Goal: Transaction & Acquisition: Purchase product/service

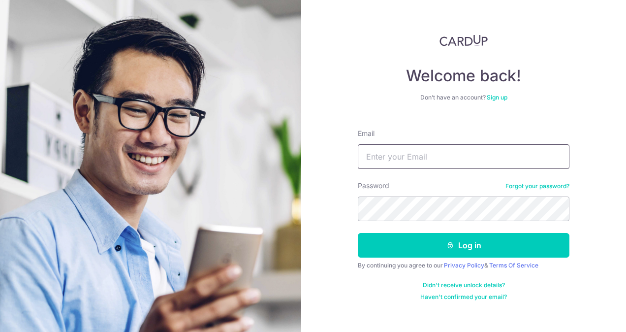
drag, startPoint x: 0, startPoint y: 0, endPoint x: 435, endPoint y: 153, distance: 461.6
click at [435, 153] on input "Email" at bounding box center [464, 156] width 212 height 25
type input "chetlamleck@experiaevents.com"
click at [358, 233] on button "Log in" at bounding box center [464, 245] width 212 height 25
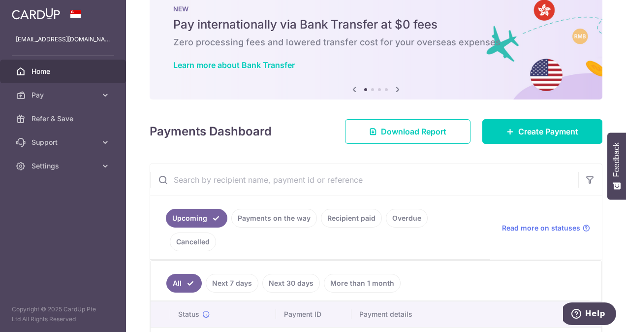
scroll to position [148, 0]
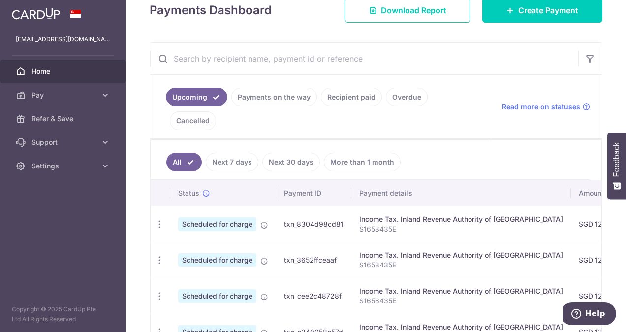
click at [386, 224] on p "S1658435E" at bounding box center [461, 229] width 204 height 10
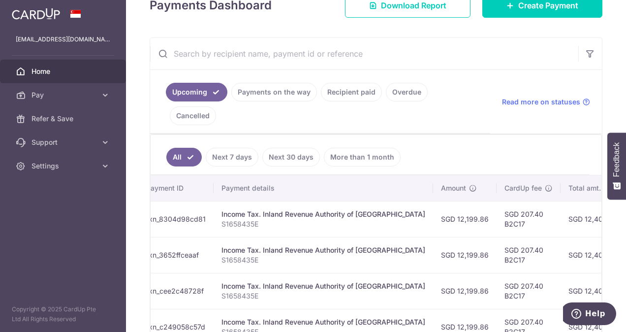
scroll to position [46, 0]
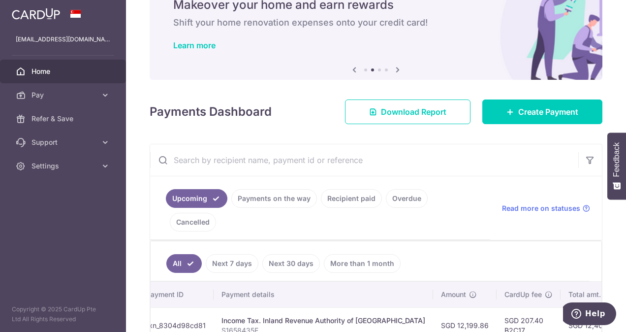
click at [353, 197] on link "Recipient paid" at bounding box center [351, 198] width 61 height 19
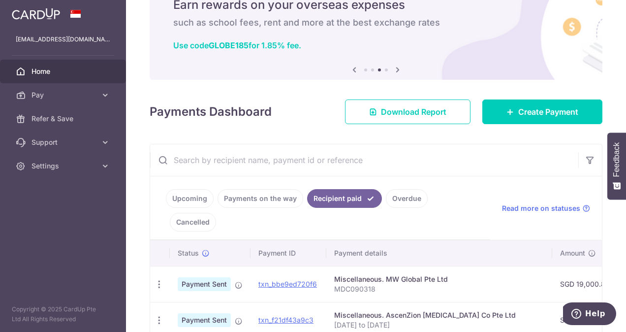
click at [429, 284] on p "MDC090318" at bounding box center [439, 289] width 210 height 10
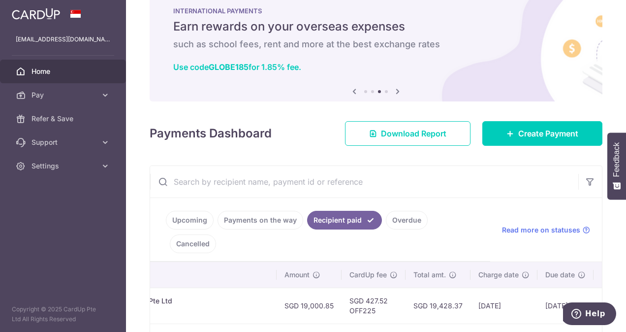
scroll to position [0, 0]
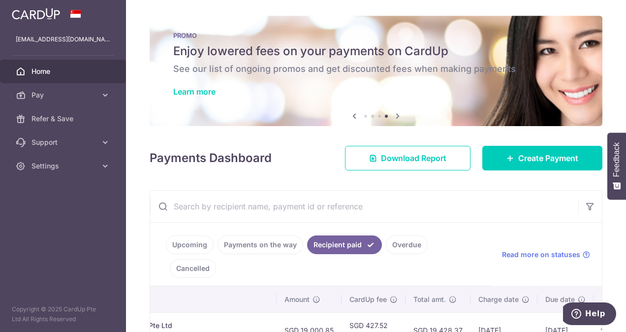
click at [195, 243] on link "Upcoming" at bounding box center [190, 244] width 48 height 19
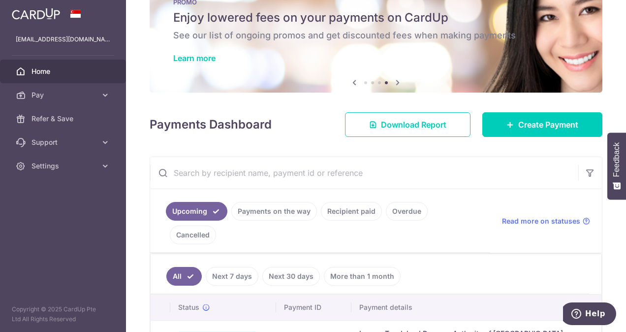
scroll to position [49, 0]
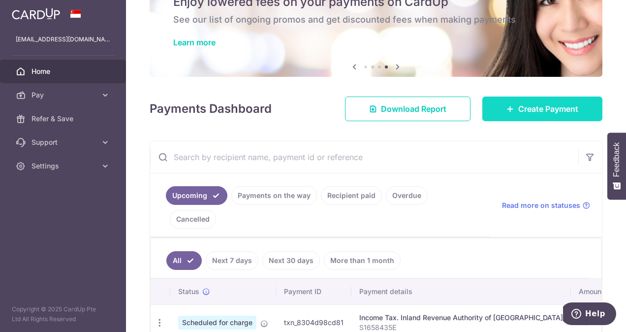
click at [541, 106] on span "Create Payment" at bounding box center [548, 109] width 60 height 12
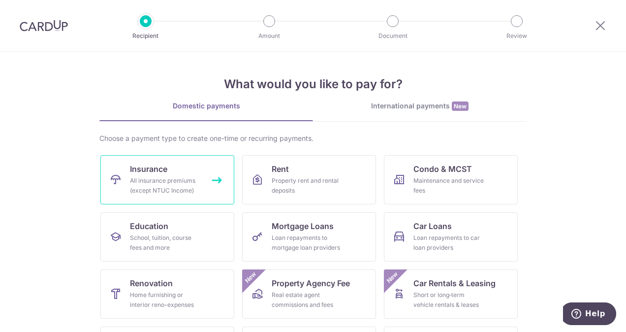
click at [152, 170] on span "Insurance" at bounding box center [148, 169] width 37 height 12
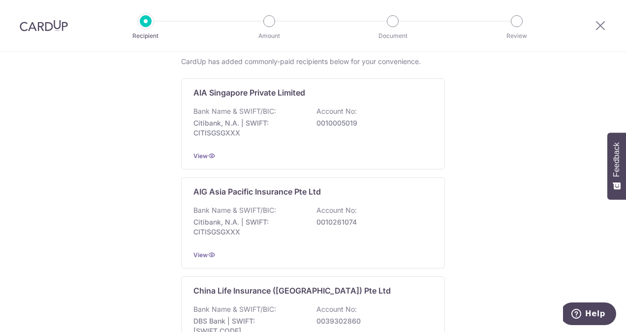
scroll to position [246, 0]
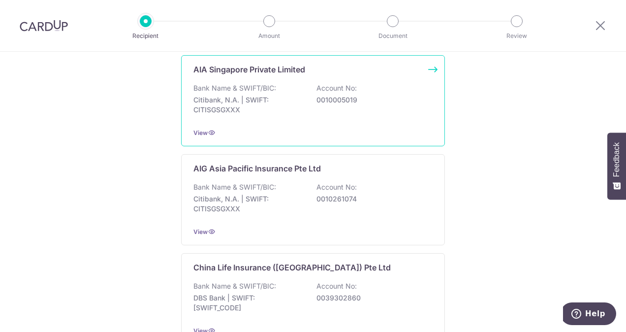
click at [309, 122] on div "AIA Singapore Private Limited Bank Name & SWIFT/BIC: Citibank, N.A. | SWIFT: CI…" at bounding box center [313, 100] width 264 height 91
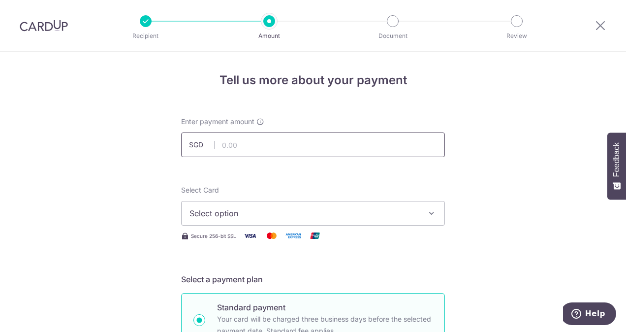
drag, startPoint x: 0, startPoint y: 0, endPoint x: 303, endPoint y: 145, distance: 336.2
click at [303, 145] on input "text" at bounding box center [313, 144] width 264 height 25
type input "233.13"
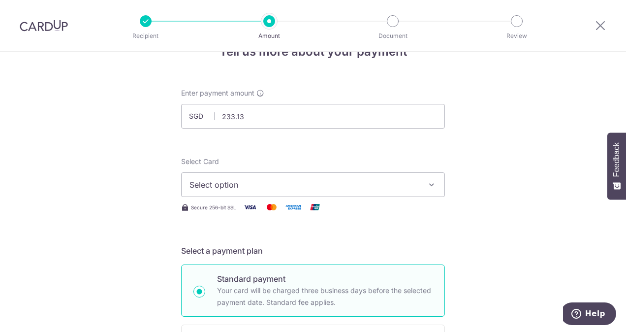
scroll to position [49, 0]
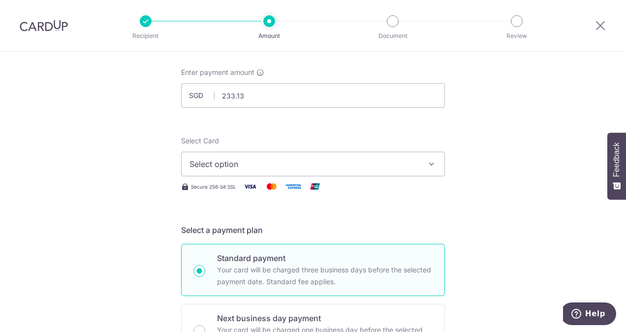
click at [299, 158] on span "Select option" at bounding box center [303, 164] width 229 height 12
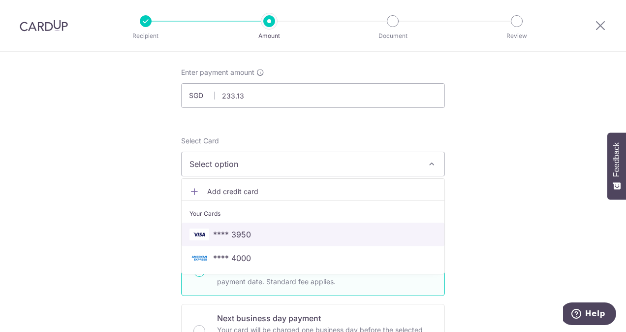
click at [293, 236] on span "**** 3950" at bounding box center [312, 234] width 247 height 12
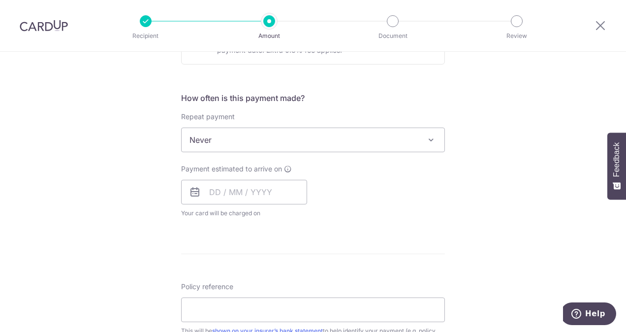
scroll to position [344, 0]
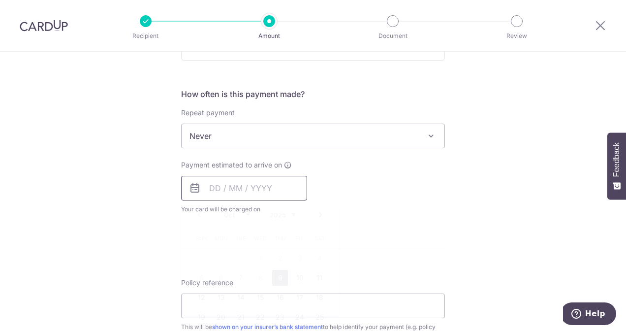
click at [266, 191] on input "text" at bounding box center [244, 188] width 126 height 25
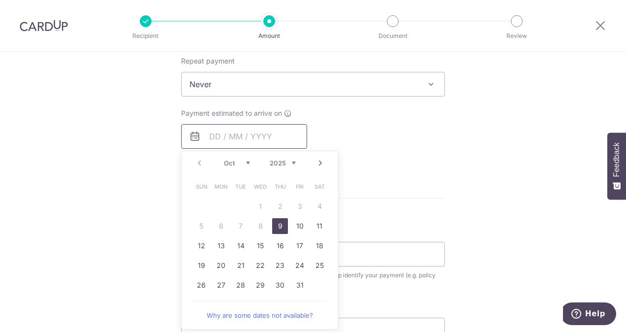
scroll to position [443, 0]
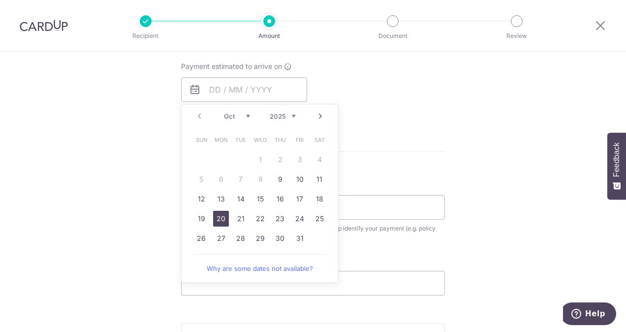
click at [218, 216] on link "20" at bounding box center [221, 219] width 16 height 16
type input "[DATE]"
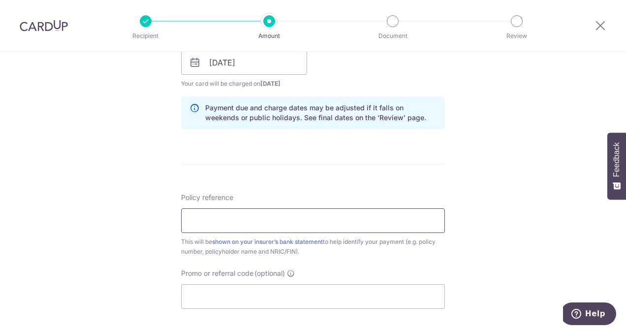
scroll to position [492, 0]
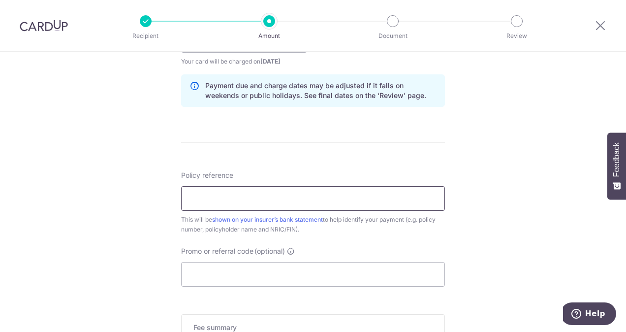
click at [235, 197] on input "Policy reference" at bounding box center [313, 198] width 264 height 25
type input "P515996926"
click at [259, 274] on input "Promo or referral code (optional)" at bounding box center [313, 274] width 264 height 25
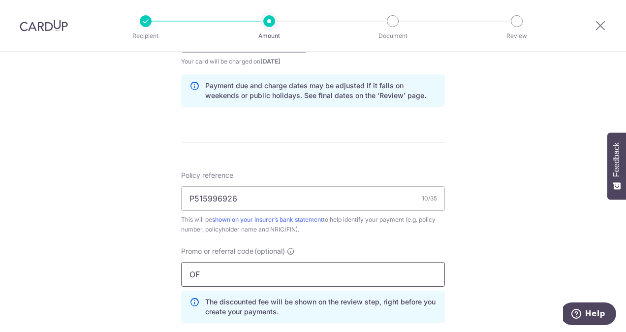
type input "O"
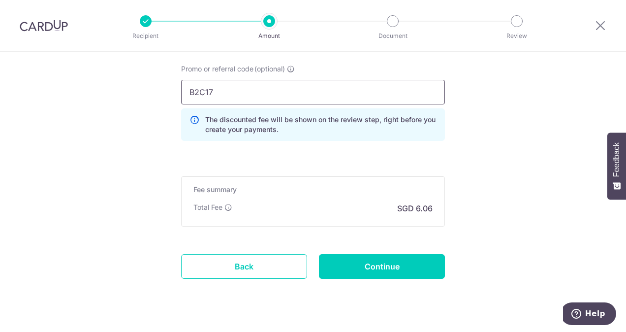
scroll to position [689, 0]
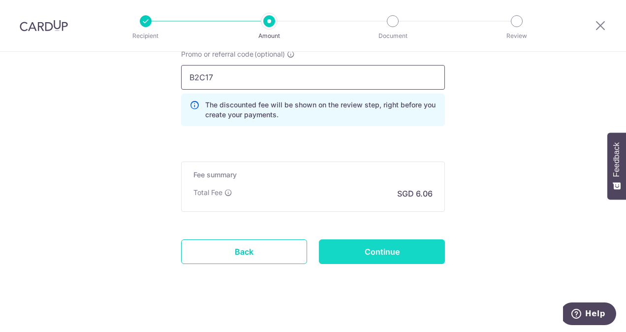
type input "B2C17"
click at [378, 250] on input "Continue" at bounding box center [382, 251] width 126 height 25
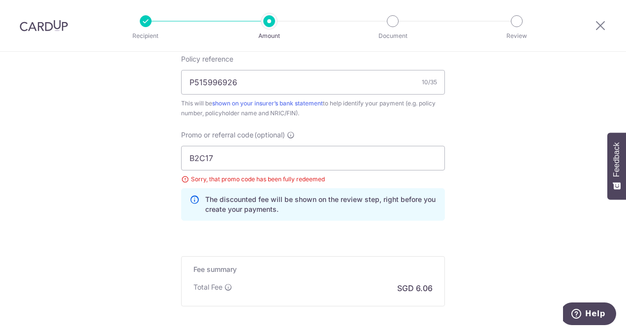
scroll to position [607, 0]
click at [235, 159] on input "B2C17" at bounding box center [313, 159] width 264 height 25
type input "B"
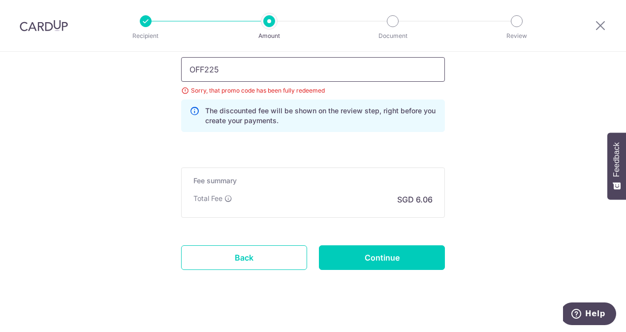
scroll to position [705, 0]
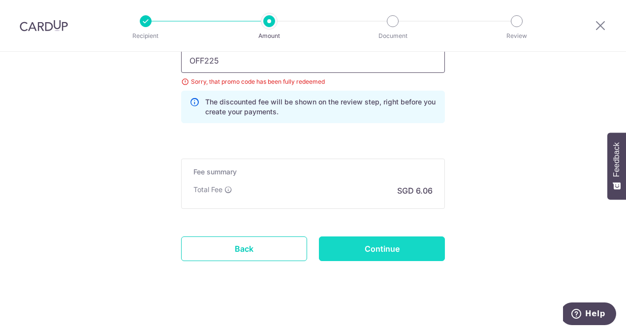
type input "OFF225"
click at [366, 245] on input "Continue" at bounding box center [382, 248] width 126 height 25
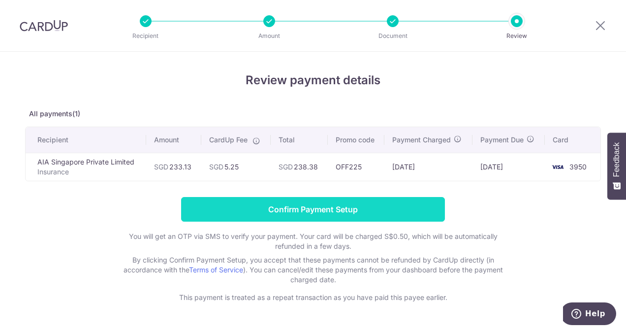
click at [313, 209] on input "Confirm Payment Setup" at bounding box center [313, 209] width 264 height 25
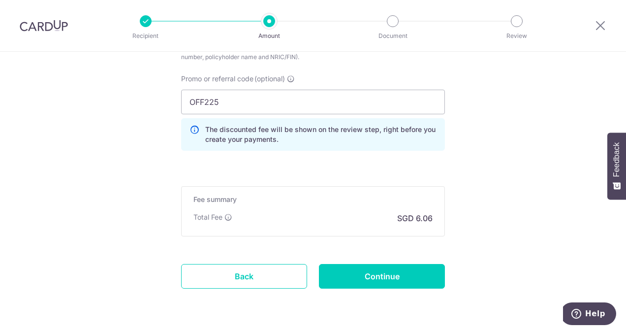
scroll to position [732, 0]
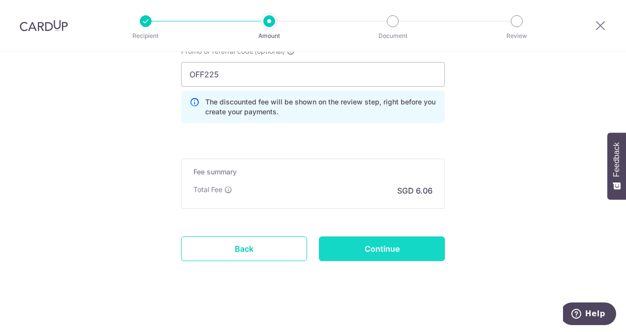
click at [382, 246] on input "Continue" at bounding box center [382, 248] width 126 height 25
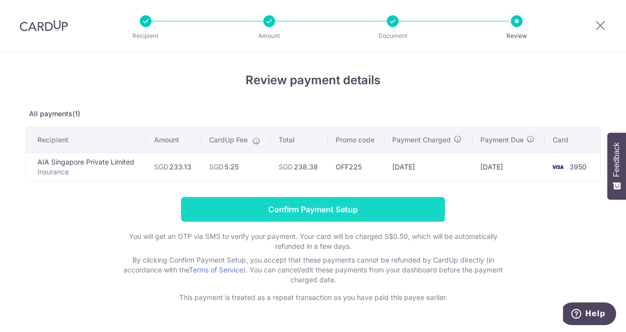
click at [318, 210] on input "Confirm Payment Setup" at bounding box center [313, 209] width 264 height 25
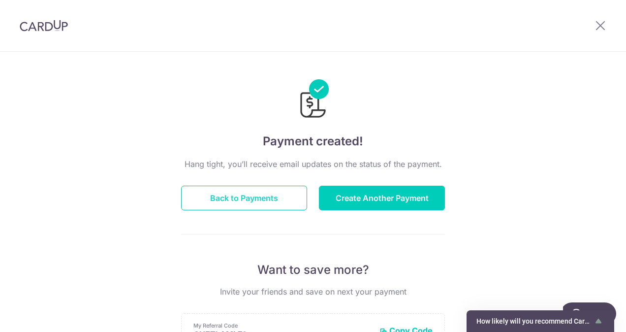
click at [259, 197] on button "Back to Payments" at bounding box center [244, 197] width 126 height 25
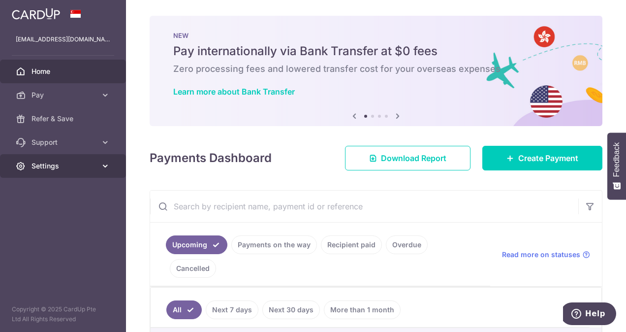
click at [72, 162] on span "Settings" at bounding box center [63, 166] width 65 height 10
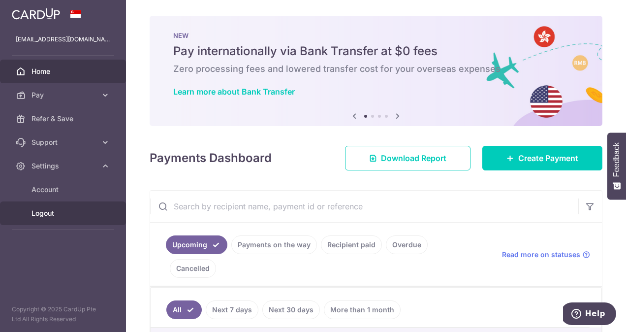
click at [68, 213] on span "Logout" at bounding box center [63, 213] width 65 height 10
